Goal: Complete application form: Complete application form

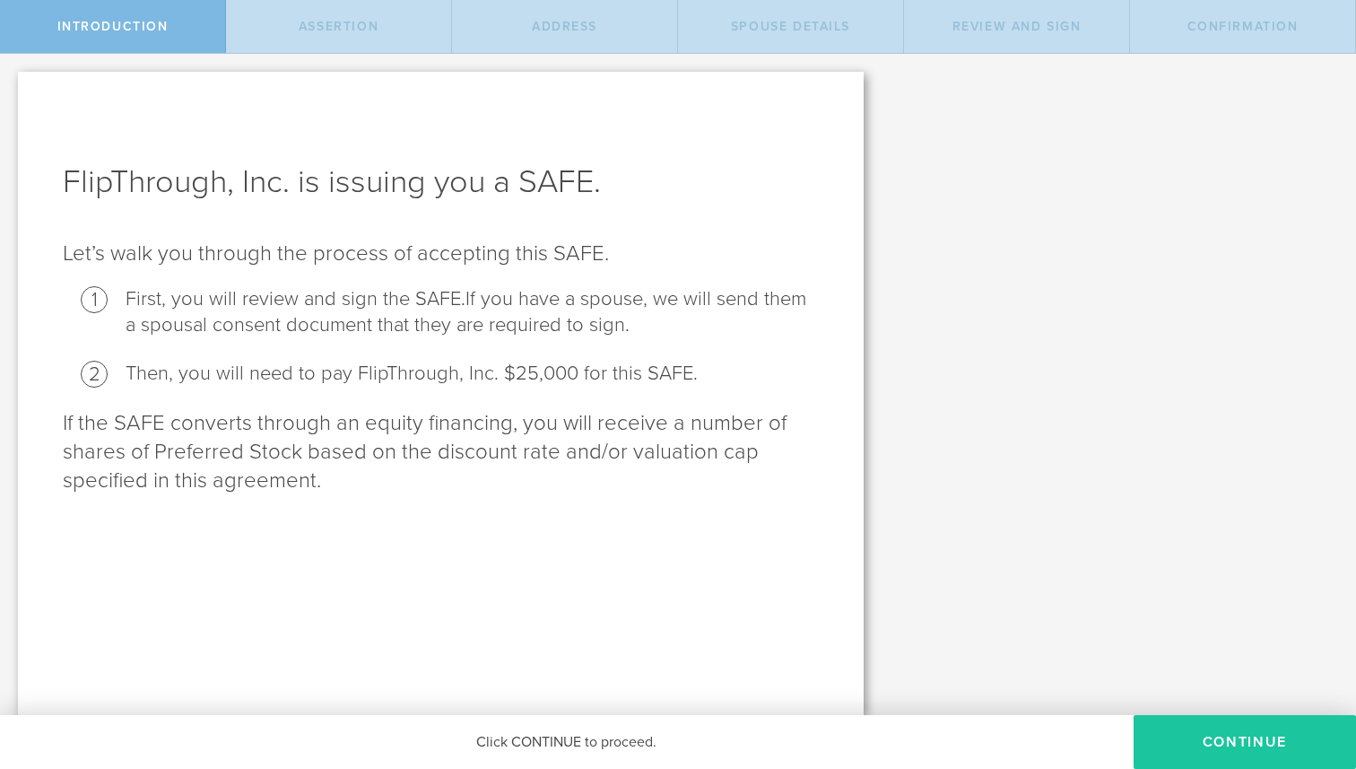
click at [1209, 754] on button "Continue" at bounding box center [1245, 742] width 222 height 54
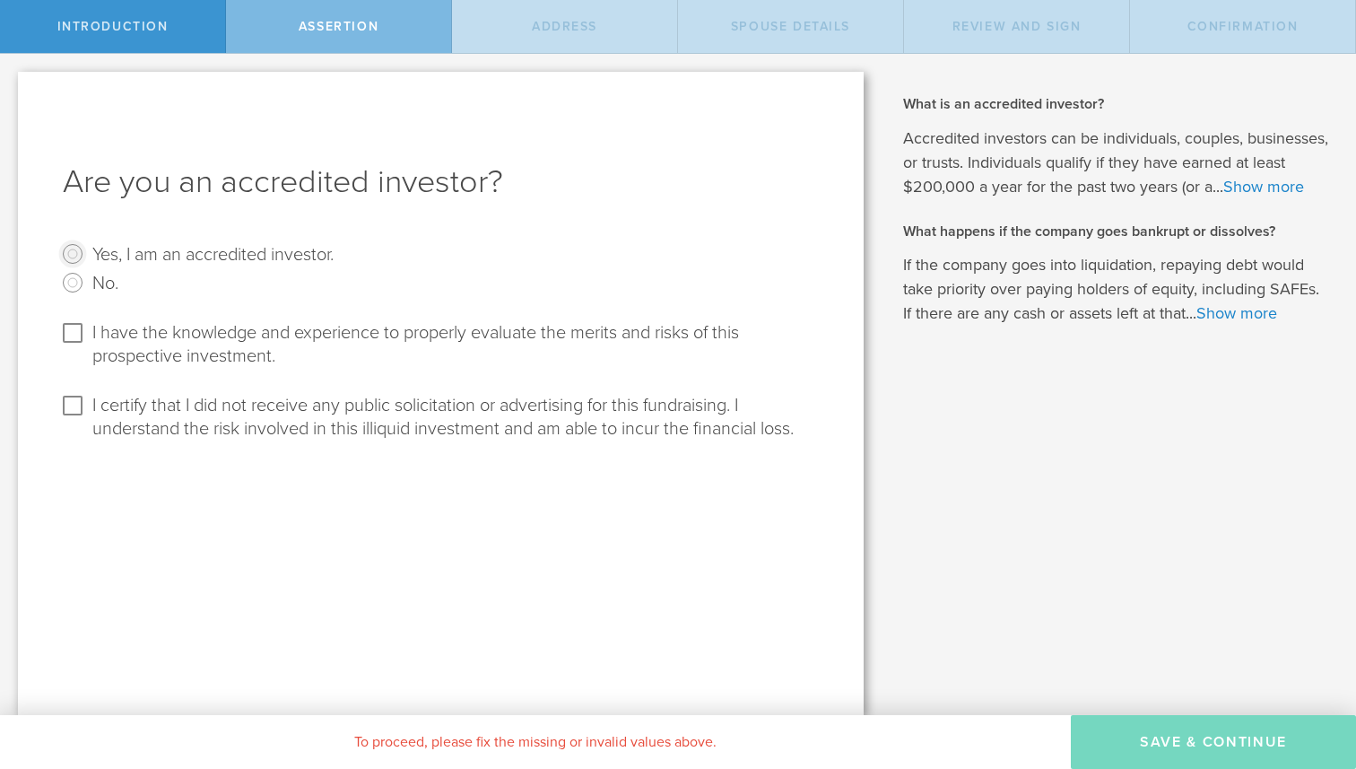
click at [70, 252] on input "Yes, I am an accredited investor." at bounding box center [72, 253] width 29 height 29
radio input "true"
click at [77, 333] on input "I have the knowledge and experience to properly evaluate the merits and risks o…" at bounding box center [72, 332] width 29 height 29
checkbox input "true"
click at [79, 403] on input "I certify that I did not receive any public solicitation or advertising for thi…" at bounding box center [72, 405] width 29 height 29
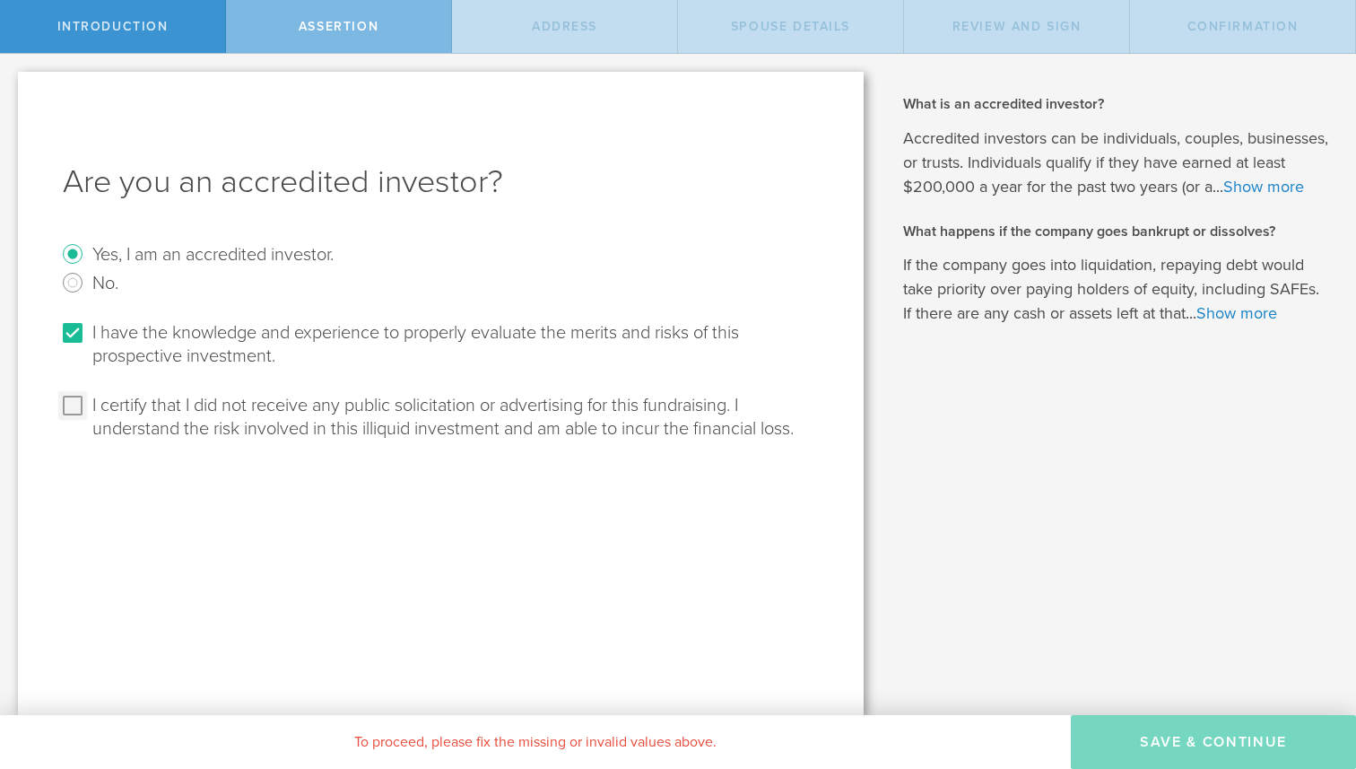
checkbox input "true"
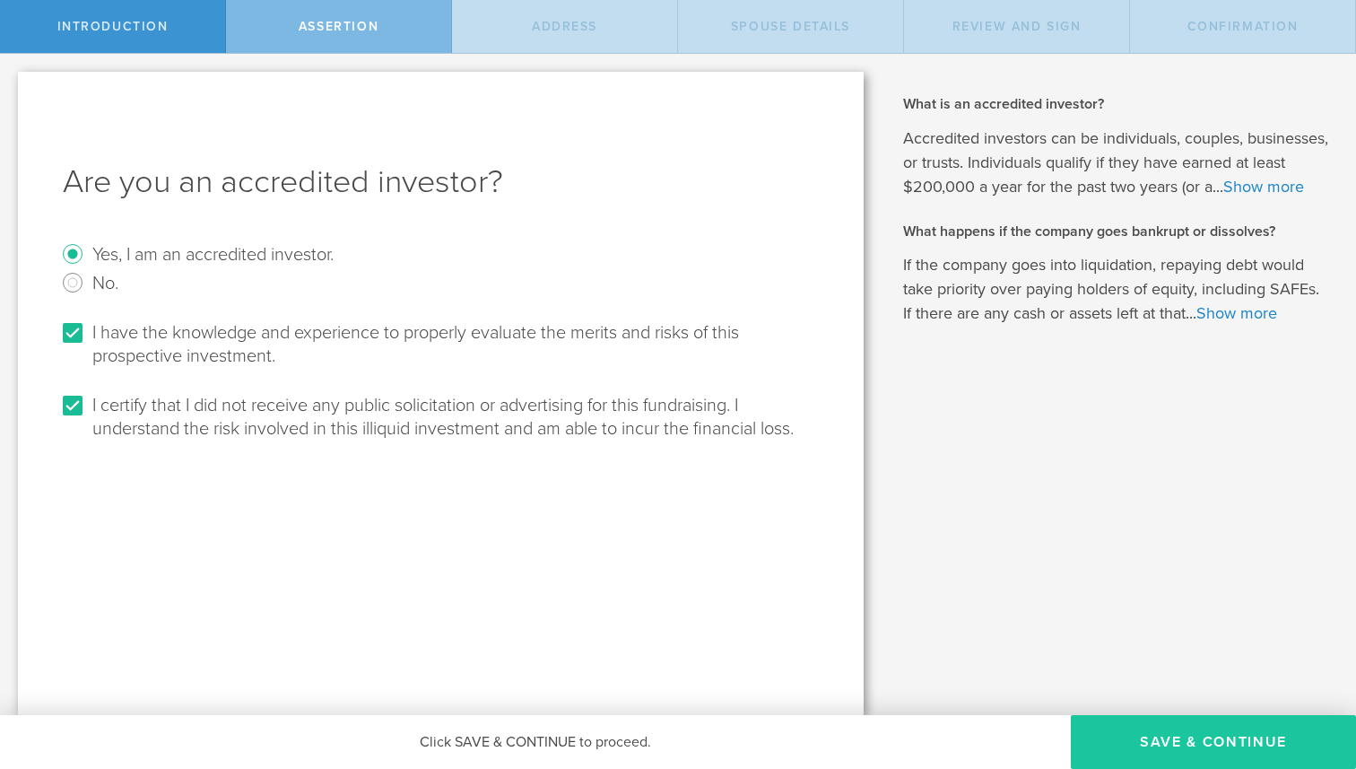
click at [1250, 744] on button "Save & Continue" at bounding box center [1213, 742] width 285 height 54
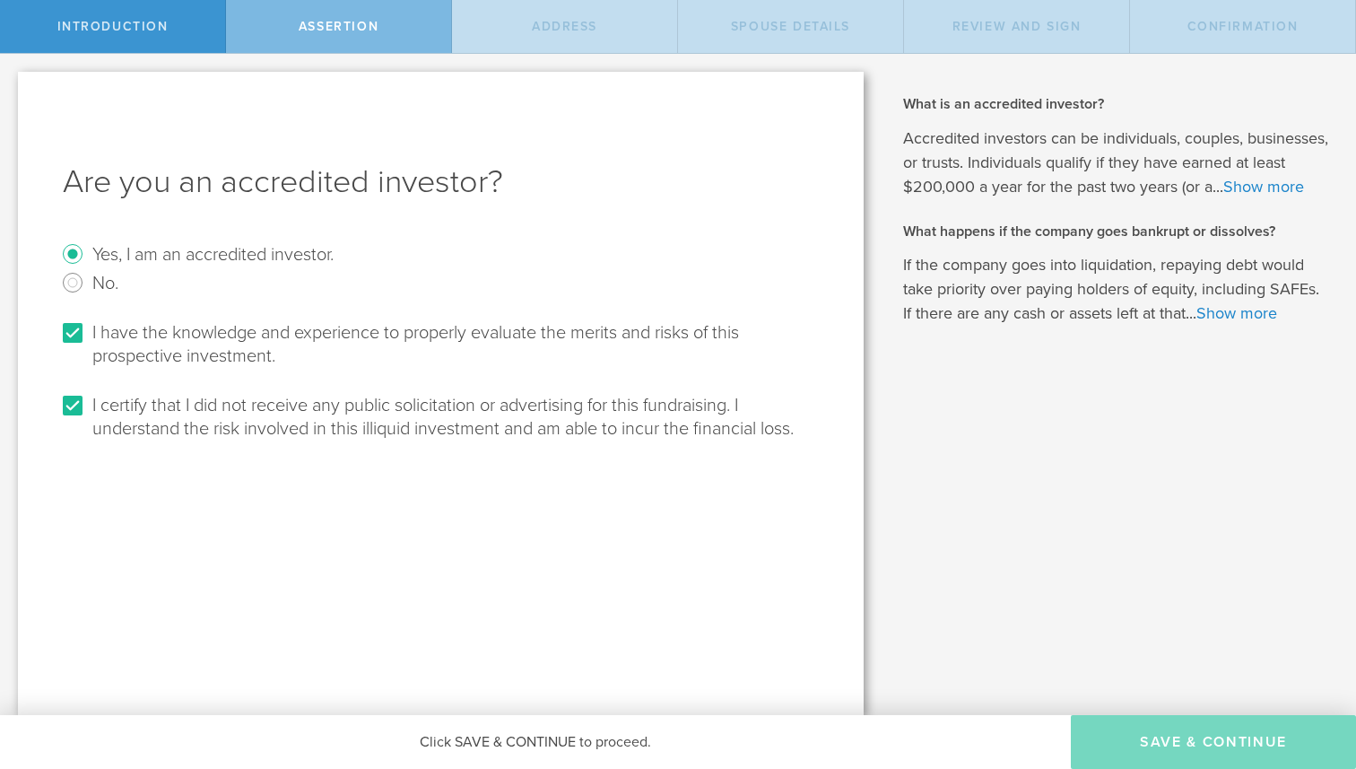
select select "string:[GEOGRAPHIC_DATA]"
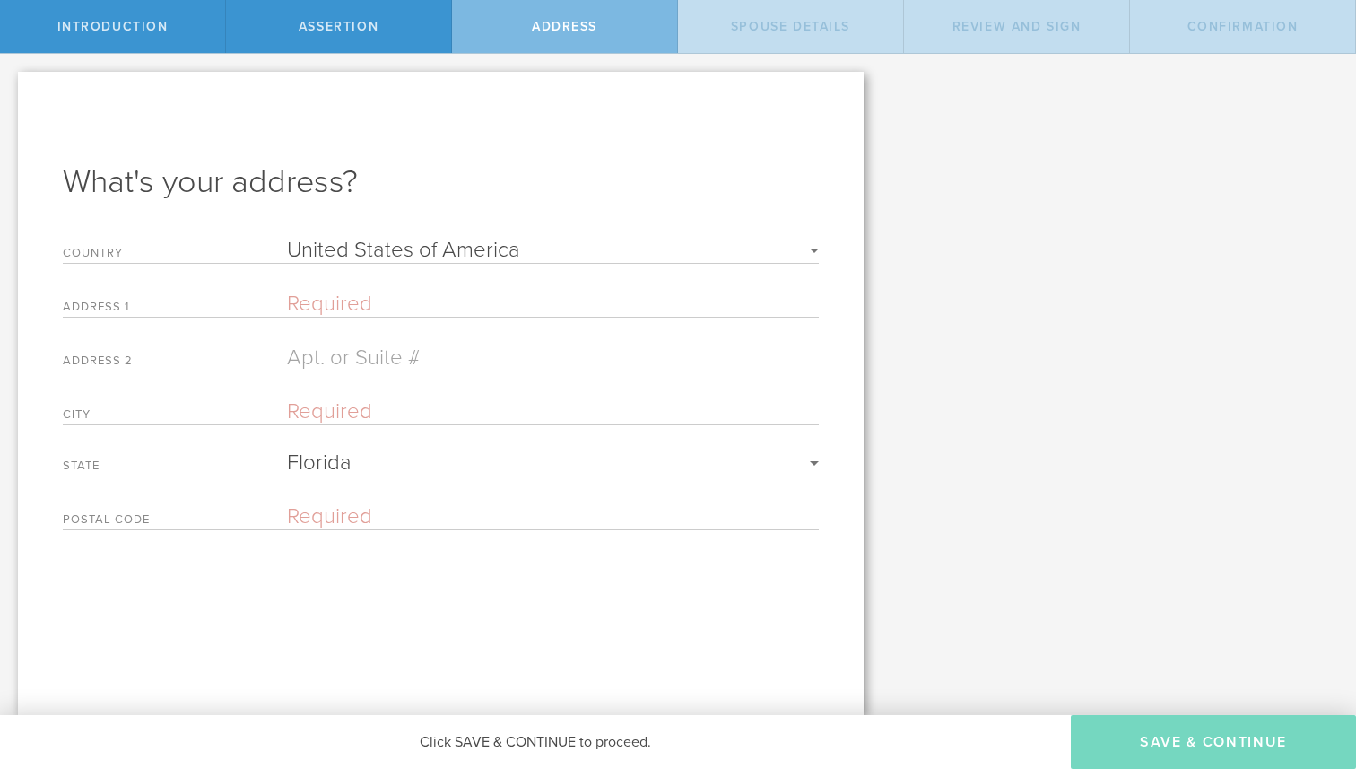
click at [353, 292] on input "text" at bounding box center [553, 304] width 532 height 26
type input "[STREET_ADDRESS][PERSON_NAME]"
type input "207A"
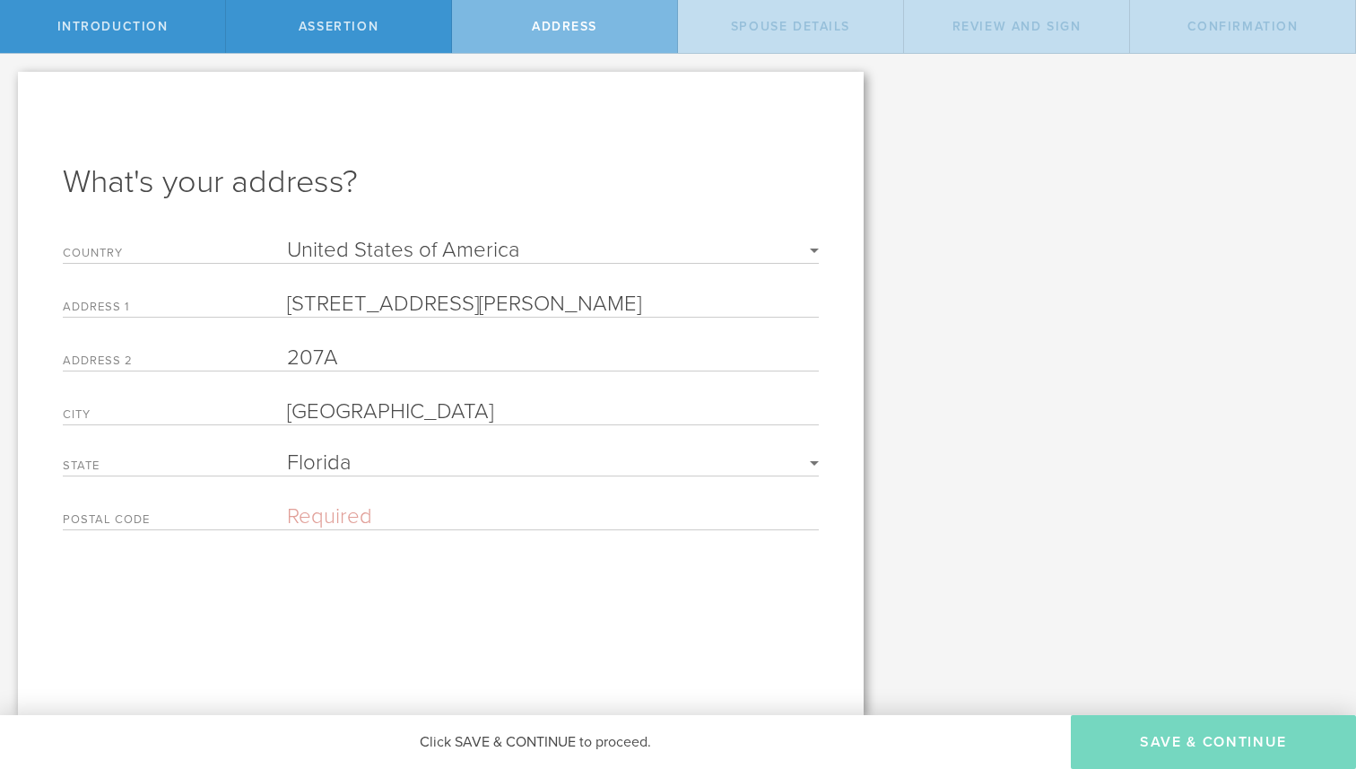
type input "[GEOGRAPHIC_DATA]"
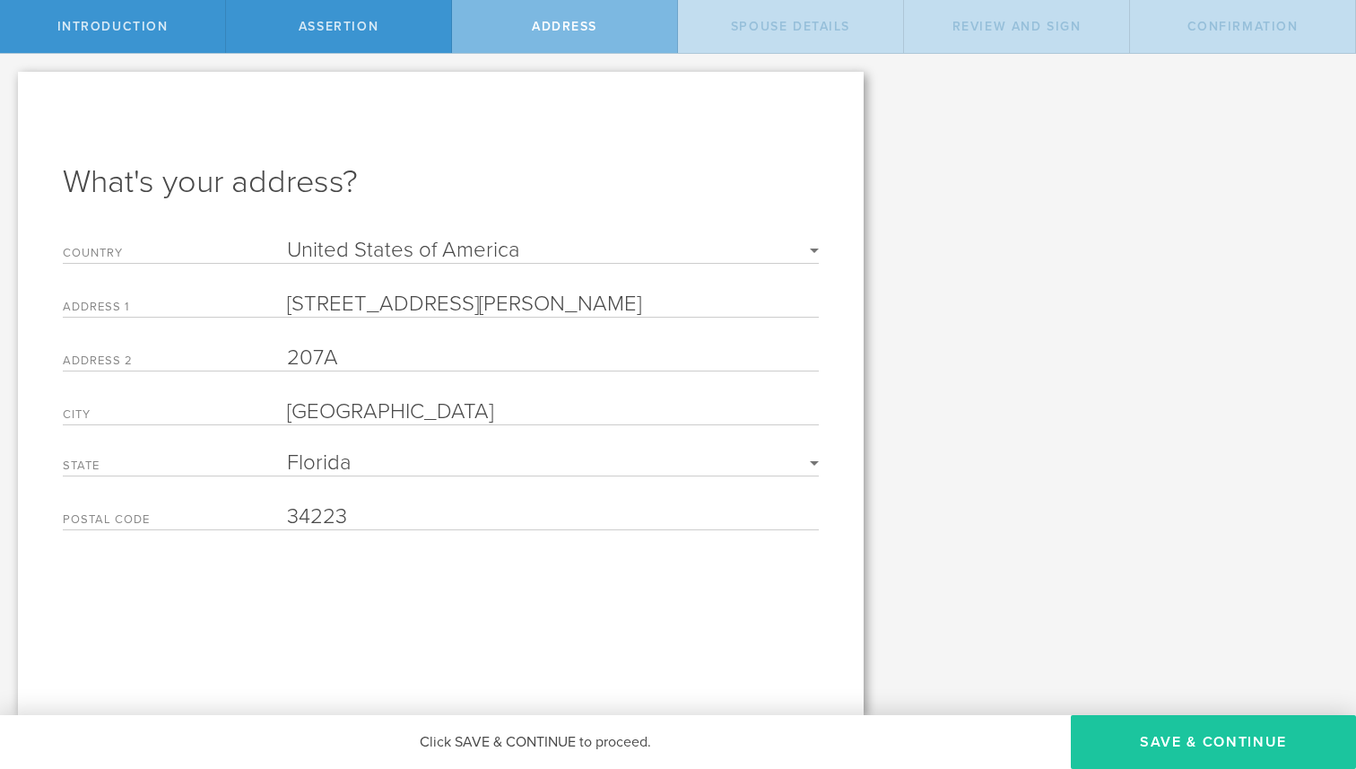
type input "34223"
click at [1215, 739] on button "Save & Continue" at bounding box center [1213, 742] width 285 height 54
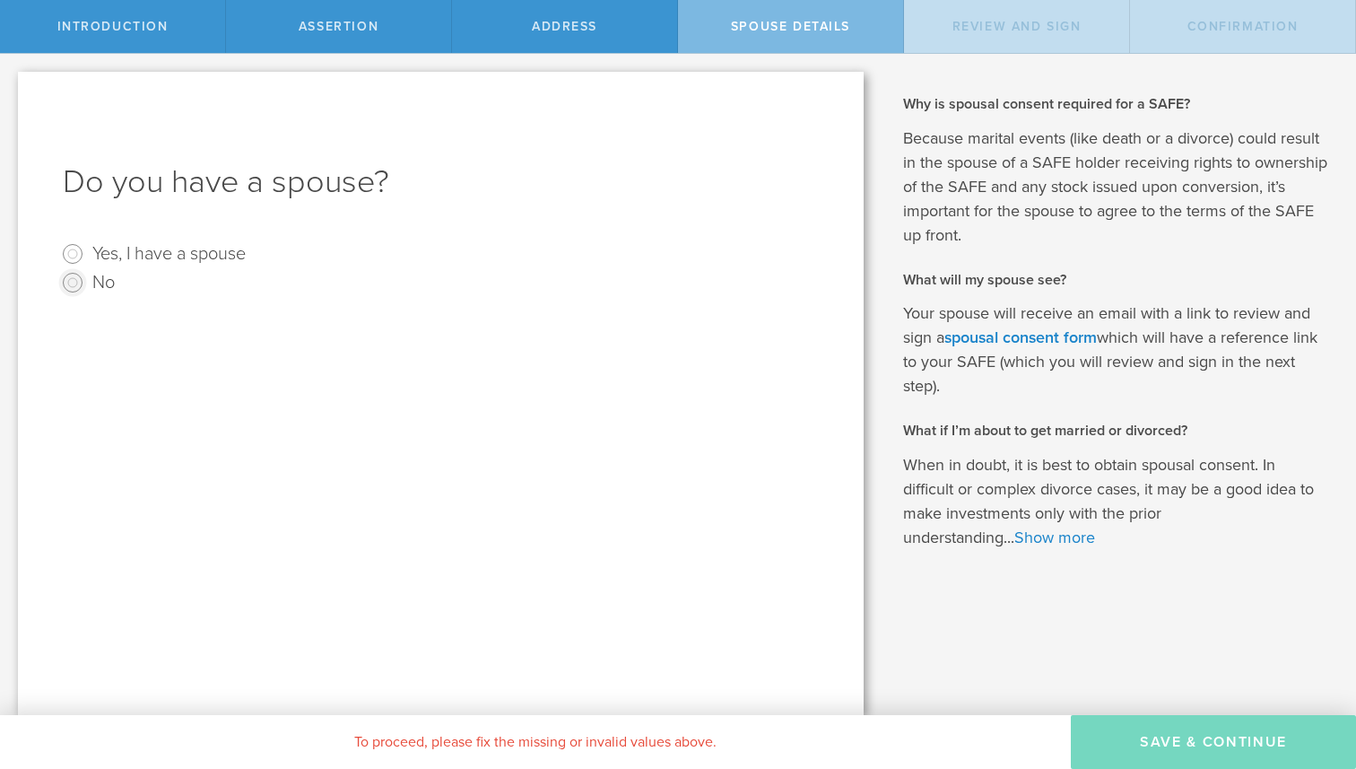
click at [65, 276] on input "No" at bounding box center [72, 282] width 29 height 29
radio input "true"
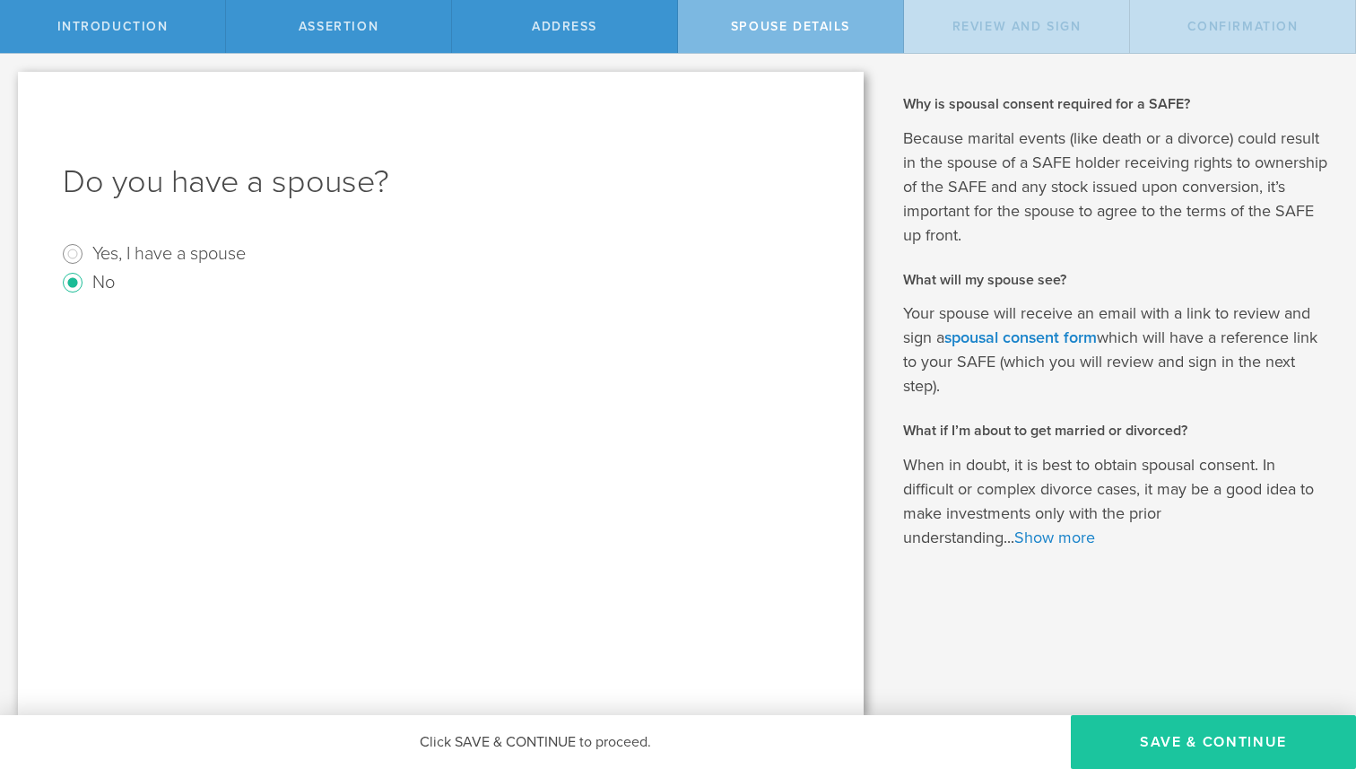
click at [1213, 730] on button "Save & Continue" at bounding box center [1213, 742] width 285 height 54
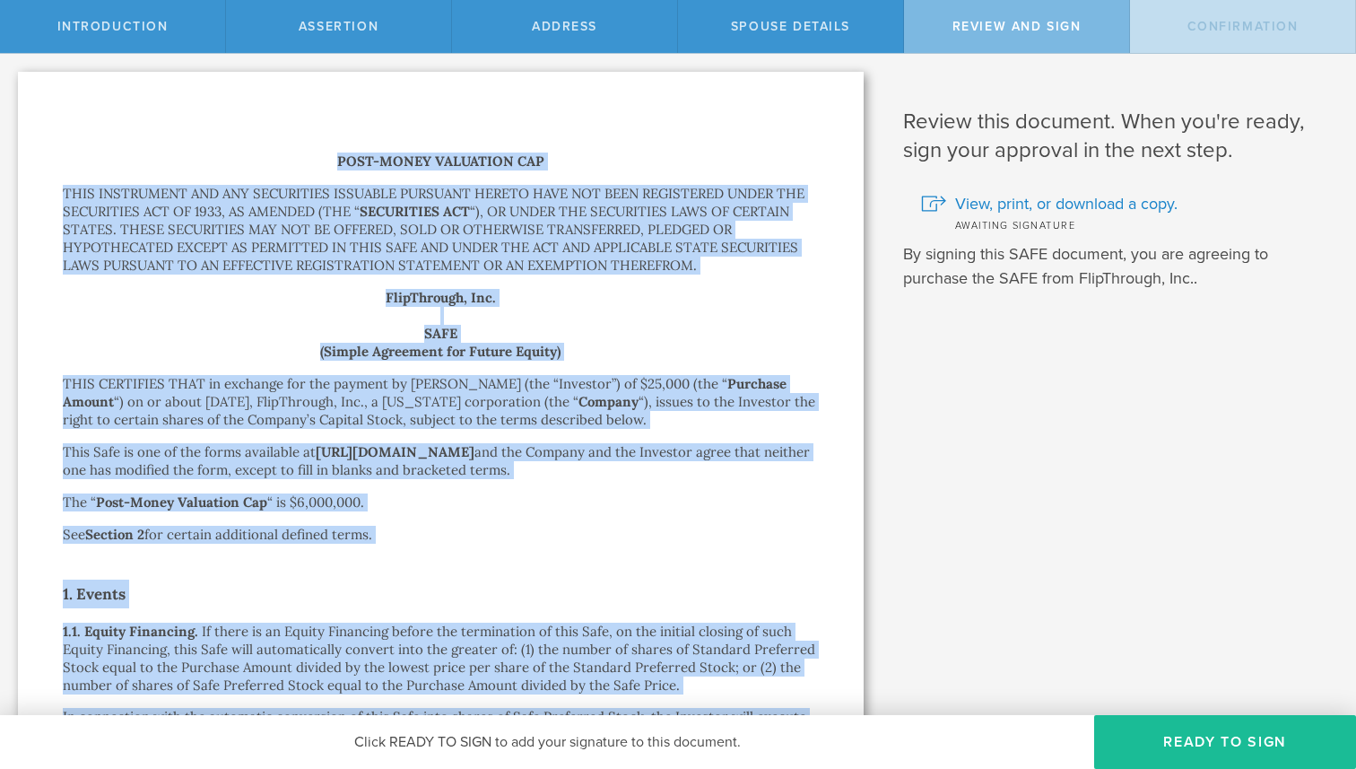
drag, startPoint x: 686, startPoint y: 391, endPoint x: 251, endPoint y: 113, distance: 516.3
copy div "LORE-IPSUM DOLORSITA CON ADIP ELITSEDDOE TEM INC UTLABOREET DOLOREMA ALIQUAEN A…"
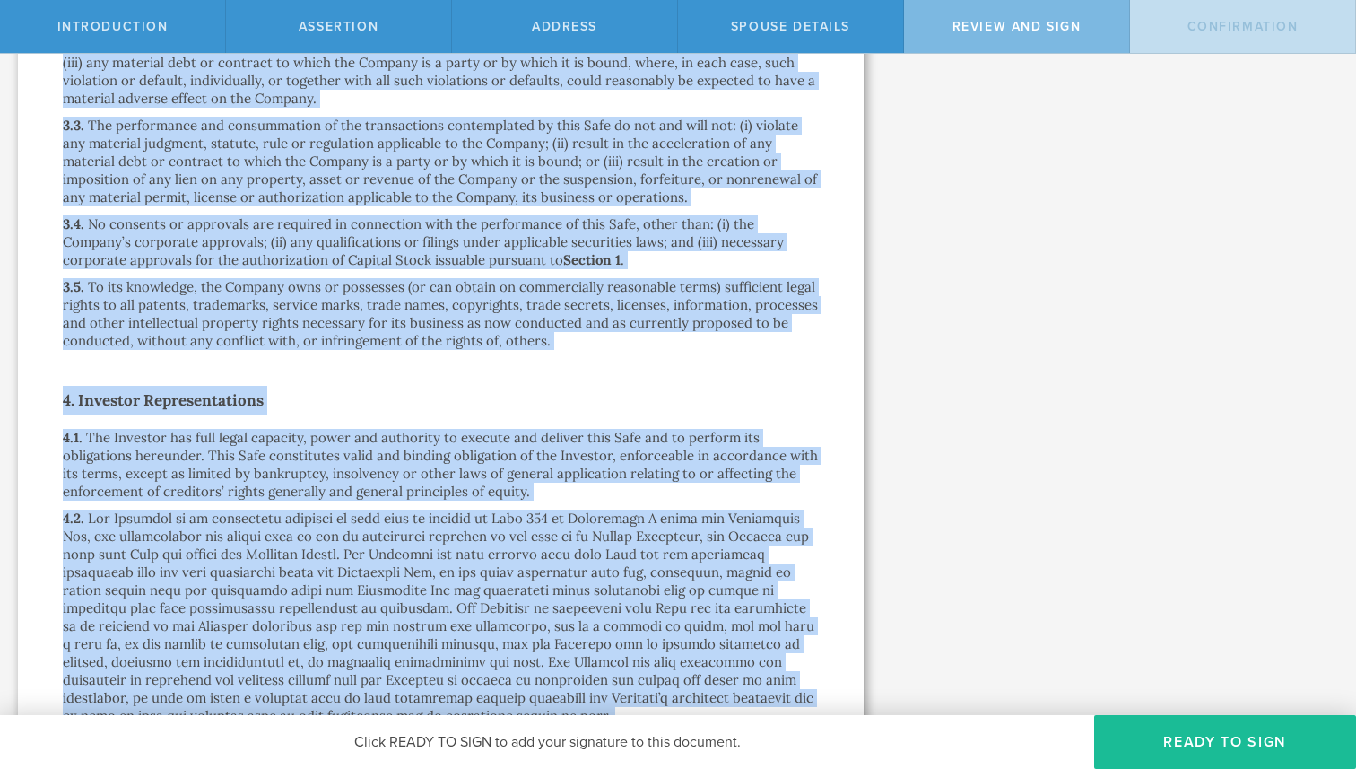
scroll to position [4094, 0]
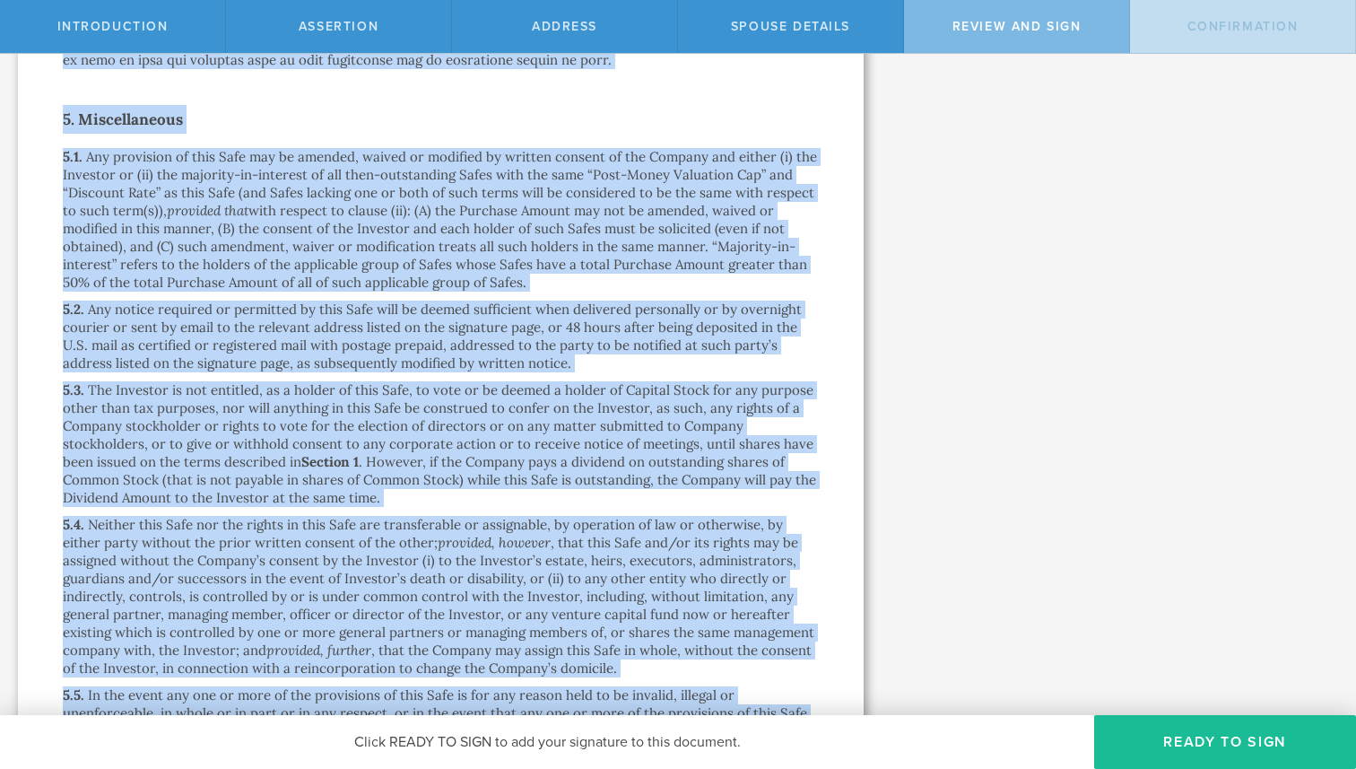
click at [739, 572] on p "Neither this Safe nor the rights in this Safe are transferable or assignable, b…" at bounding box center [439, 596] width 752 height 161
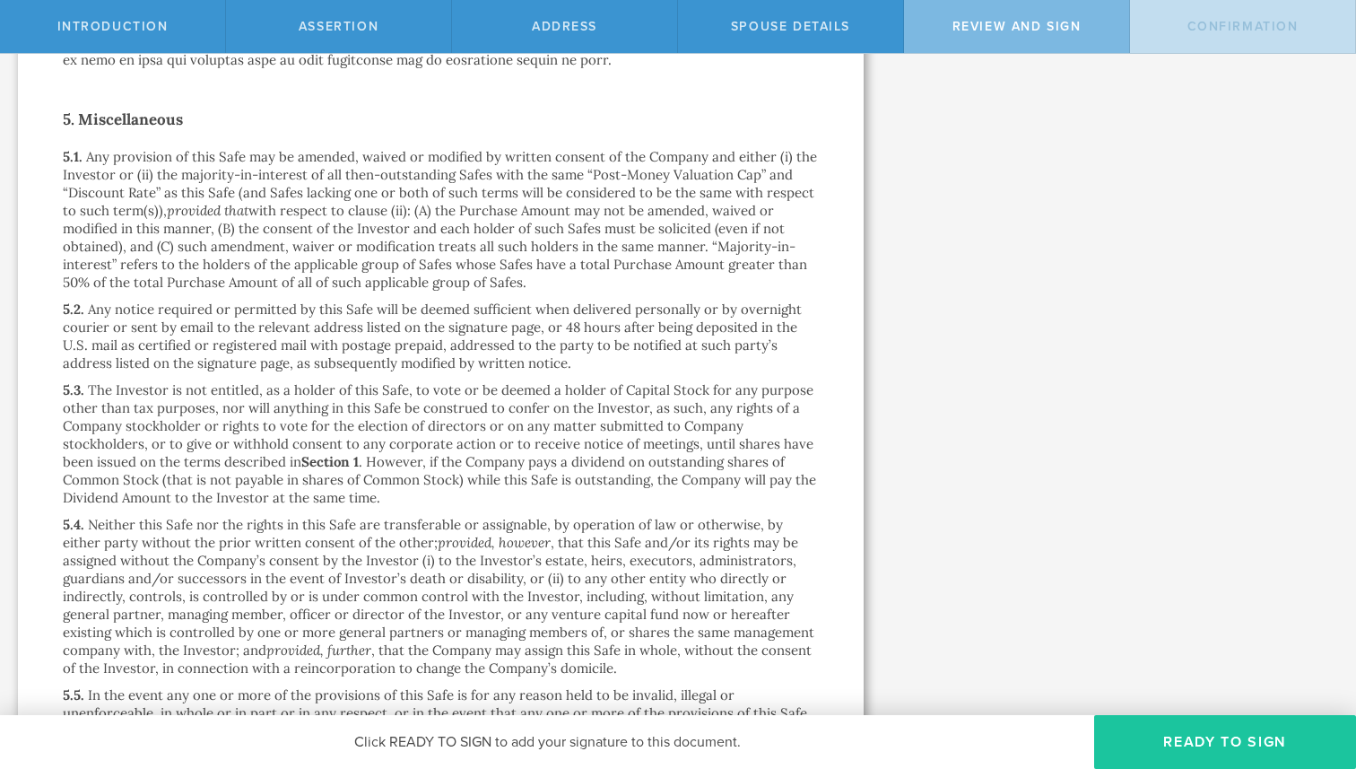
click at [1214, 752] on button "Ready to Sign" at bounding box center [1225, 742] width 262 height 54
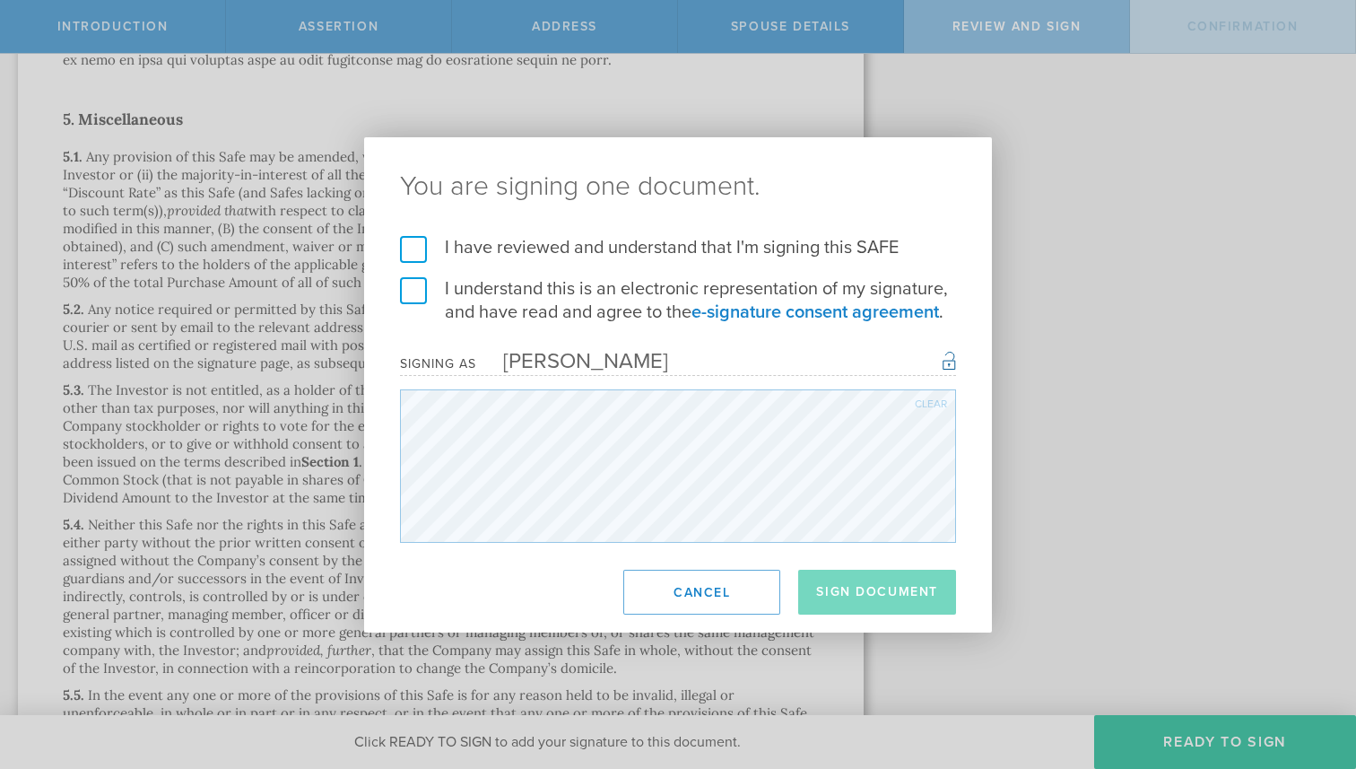
click at [409, 249] on label "I have reviewed and understand that I'm signing this SAFE" at bounding box center [678, 247] width 556 height 23
click at [0, 0] on input "I have reviewed and understand that I'm signing this SAFE" at bounding box center [0, 0] width 0 height 0
click at [409, 315] on label "I understand this is an electronic representation of my signature, and have rea…" at bounding box center [678, 300] width 556 height 47
click at [0, 0] on input "I understand this is an electronic representation of my signature, and have rea…" at bounding box center [0, 0] width 0 height 0
click at [882, 590] on button "Sign Document" at bounding box center [877, 592] width 158 height 45
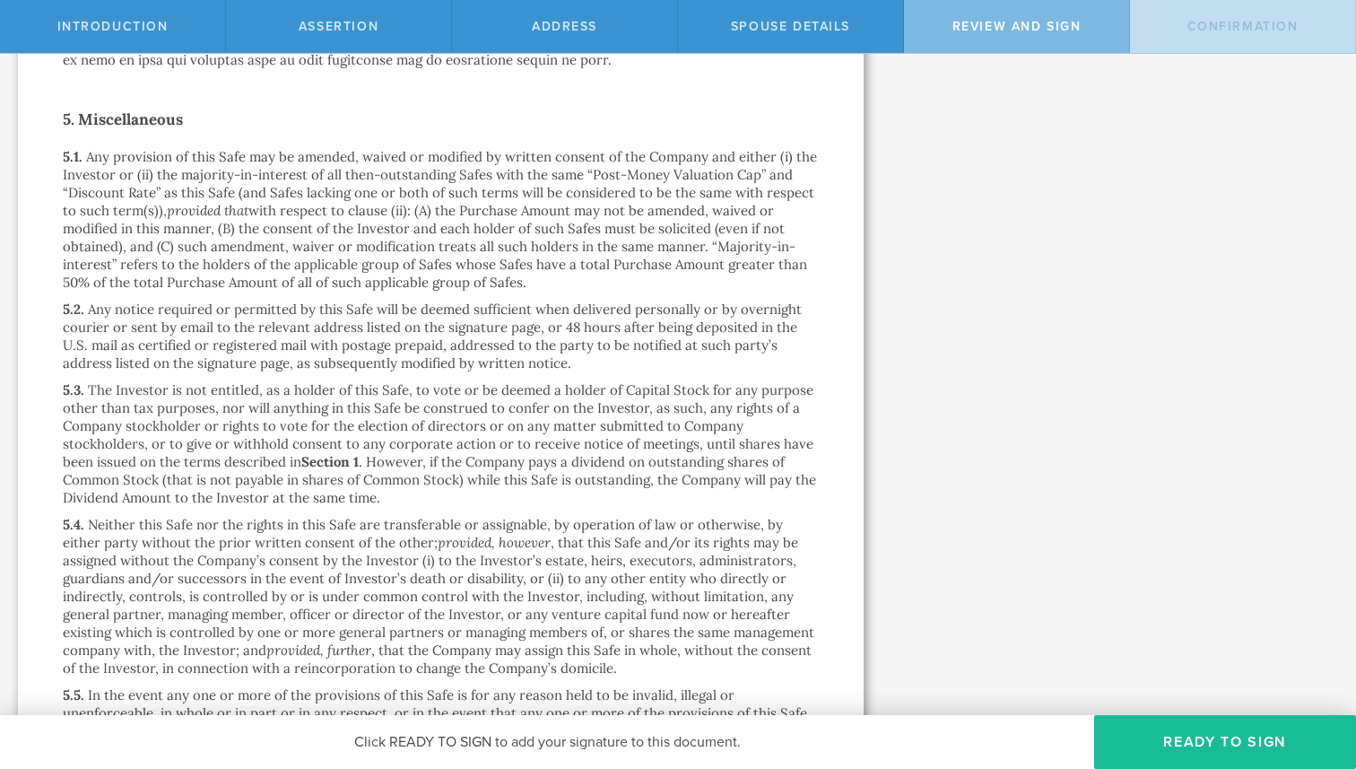
scroll to position [0, 0]
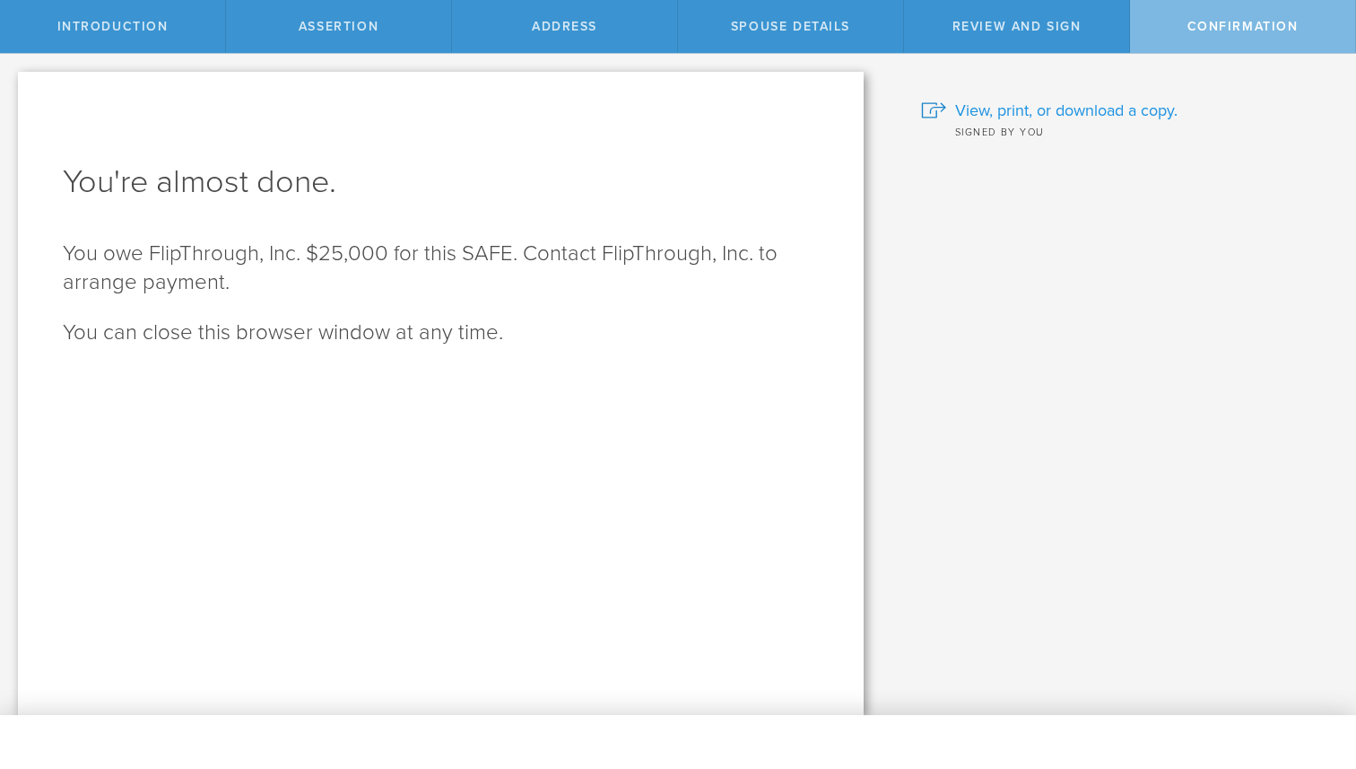
click at [1031, 116] on span "View, print, or download a copy." at bounding box center [1066, 110] width 222 height 23
